Goal: Find specific page/section: Locate item on page

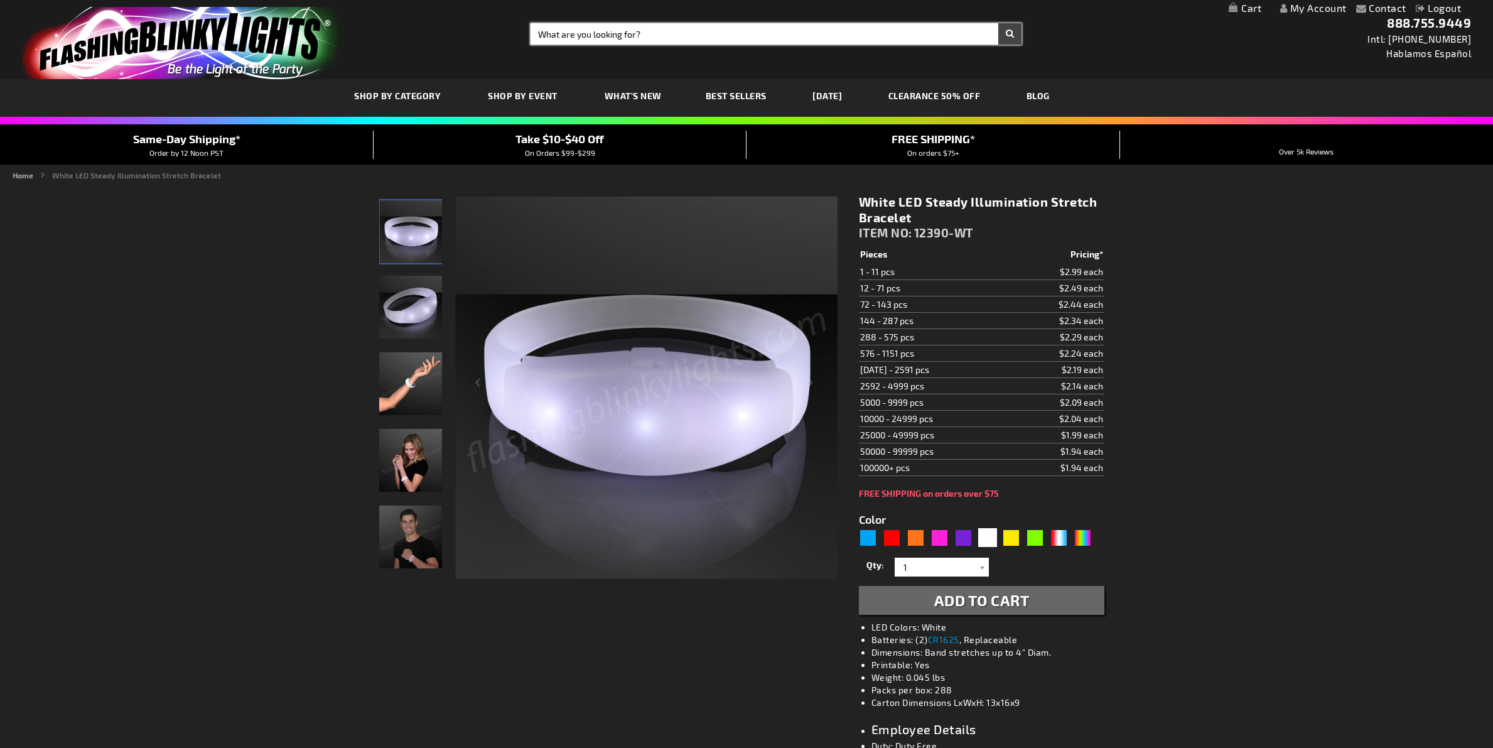
click at [607, 38] on input "Search" at bounding box center [775, 33] width 491 height 21
paste input "11841-BALL"
type input "11841-BALL"
click at [998, 23] on button "Search" at bounding box center [1009, 33] width 23 height 21
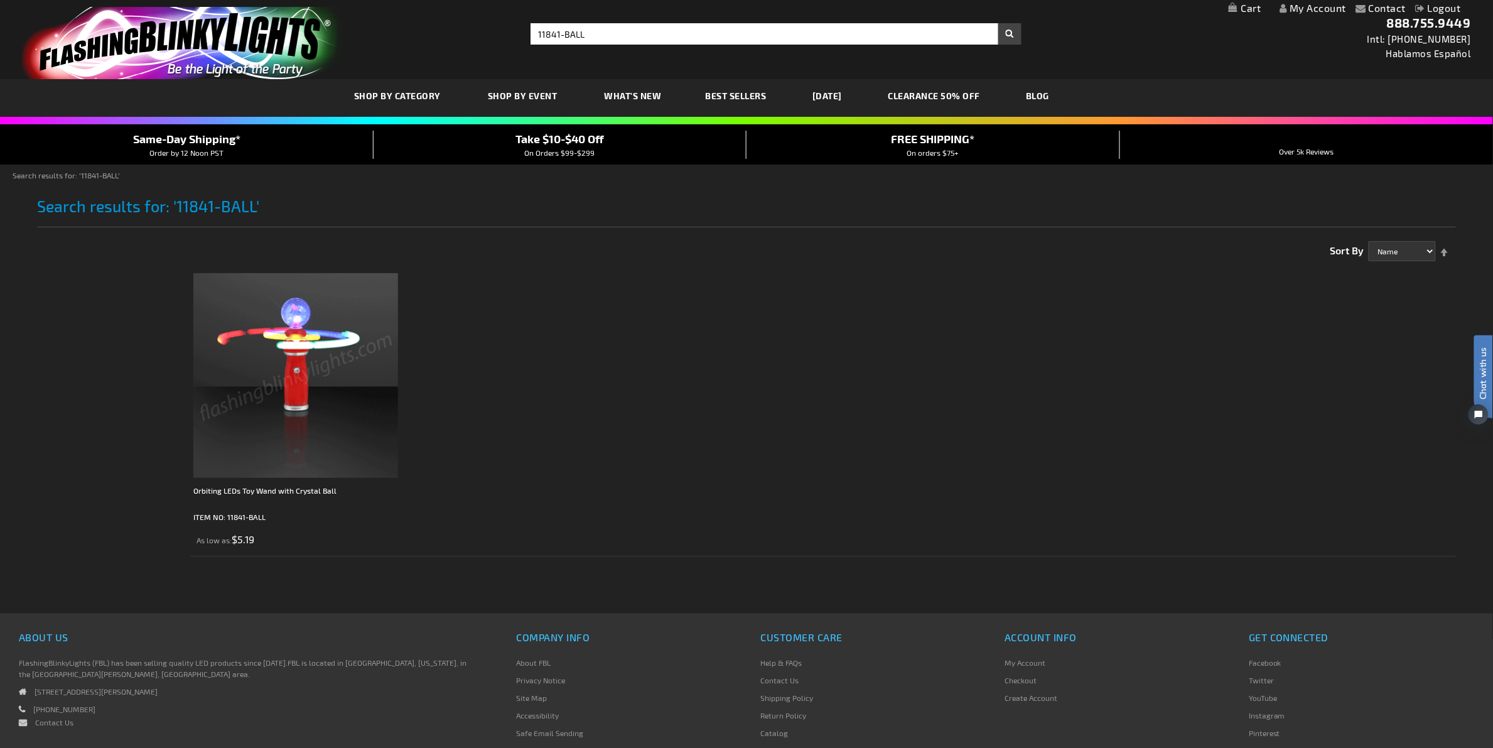
click at [781, 393] on ol "Orbiting LEDs Toy Wand with Crystal Ball ITEM NO: 11841-BALL As low as $5.19" at bounding box center [822, 412] width 1265 height 290
